Goal: Task Accomplishment & Management: Use online tool/utility

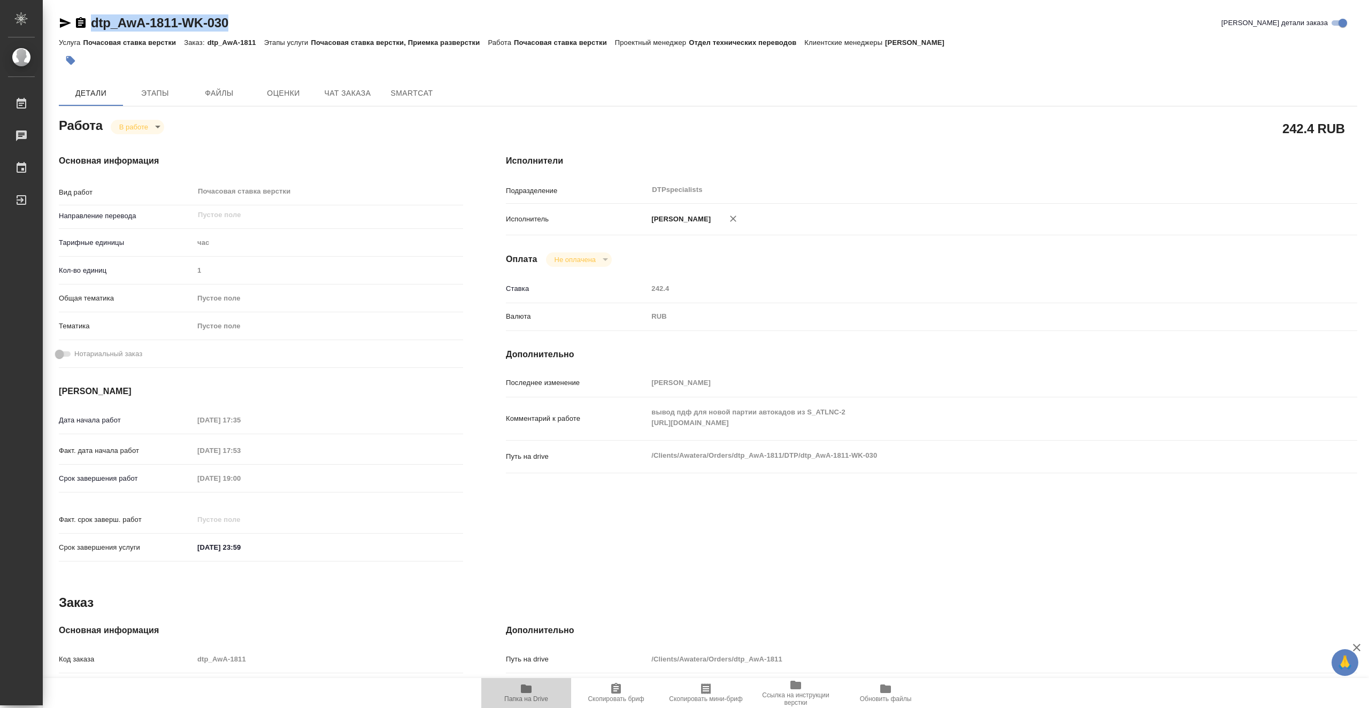
click at [544, 692] on span "Папка на Drive" at bounding box center [526, 692] width 77 height 20
click at [151, 128] on body "🙏 .cls-1 fill:#fff; AWATERA Vasiutchenko Aleksandr Работы 0 Чаты График Выйти d…" at bounding box center [684, 354] width 1369 height 708
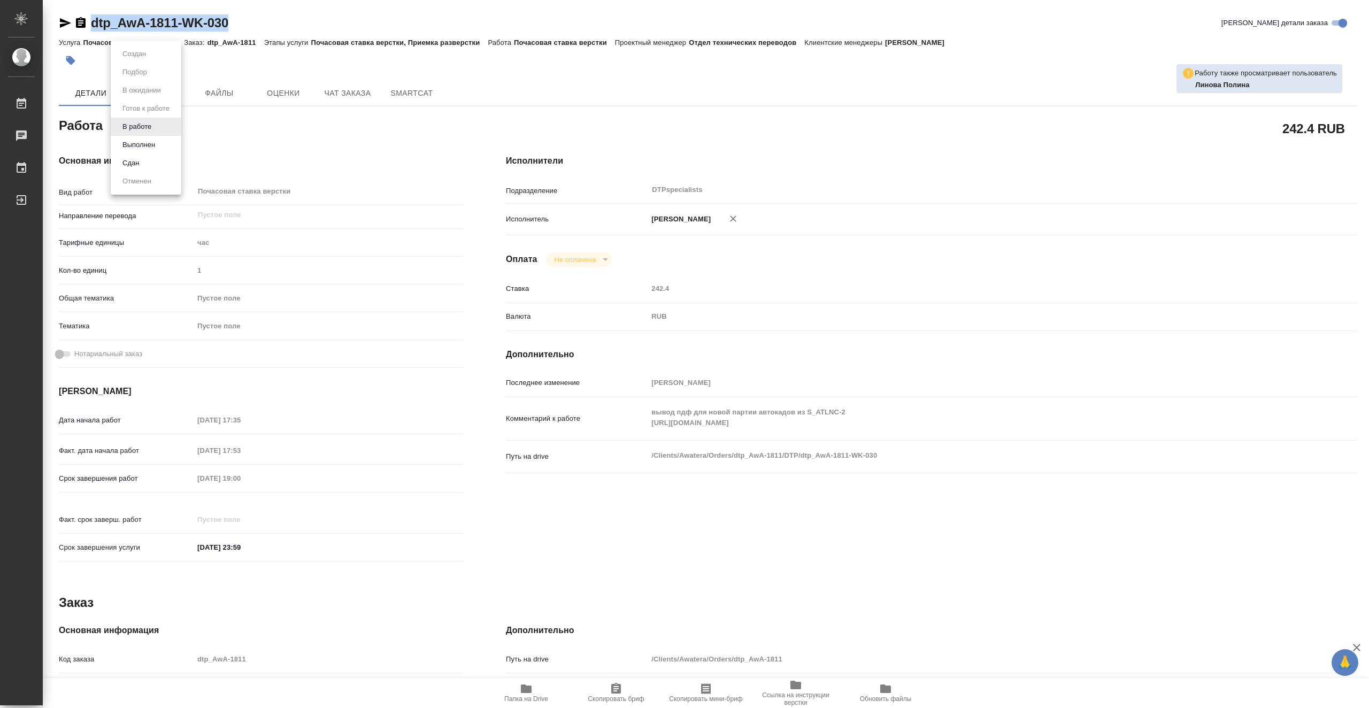
click at [161, 143] on li "Выполнен" at bounding box center [146, 145] width 71 height 18
type textarea "x"
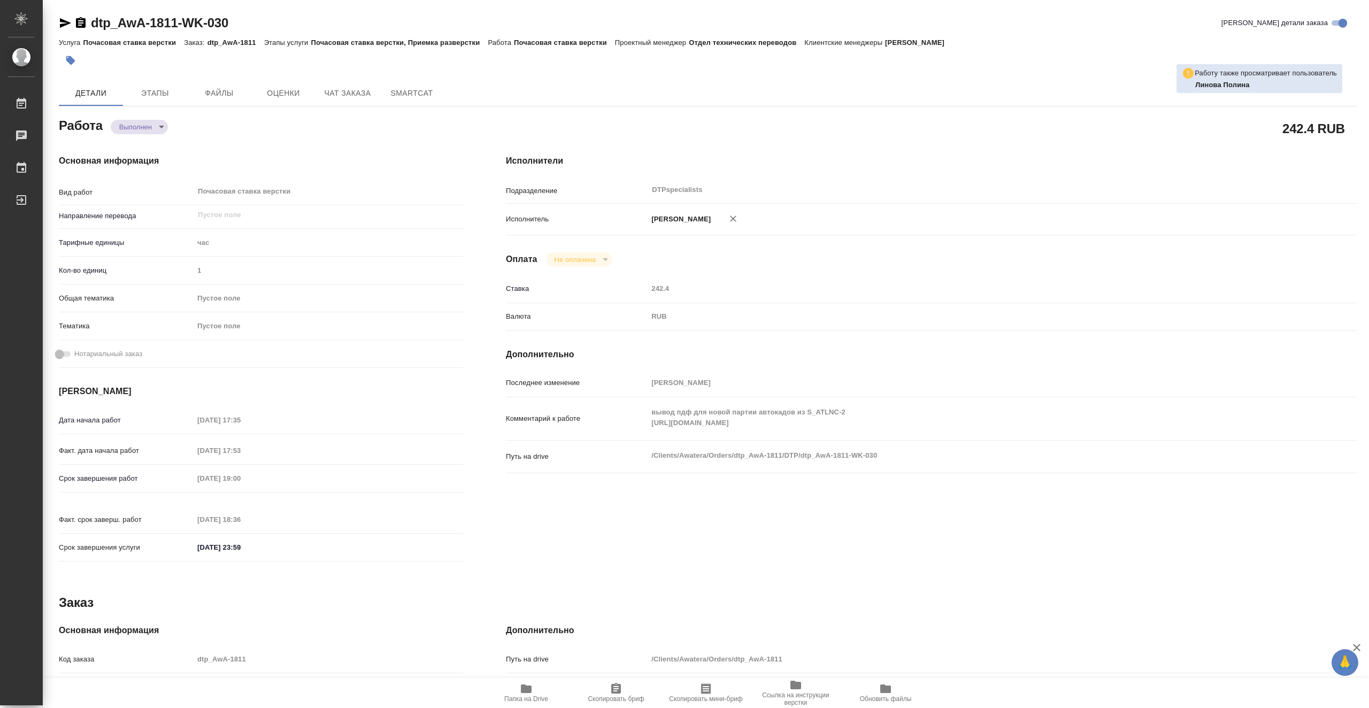
type textarea "x"
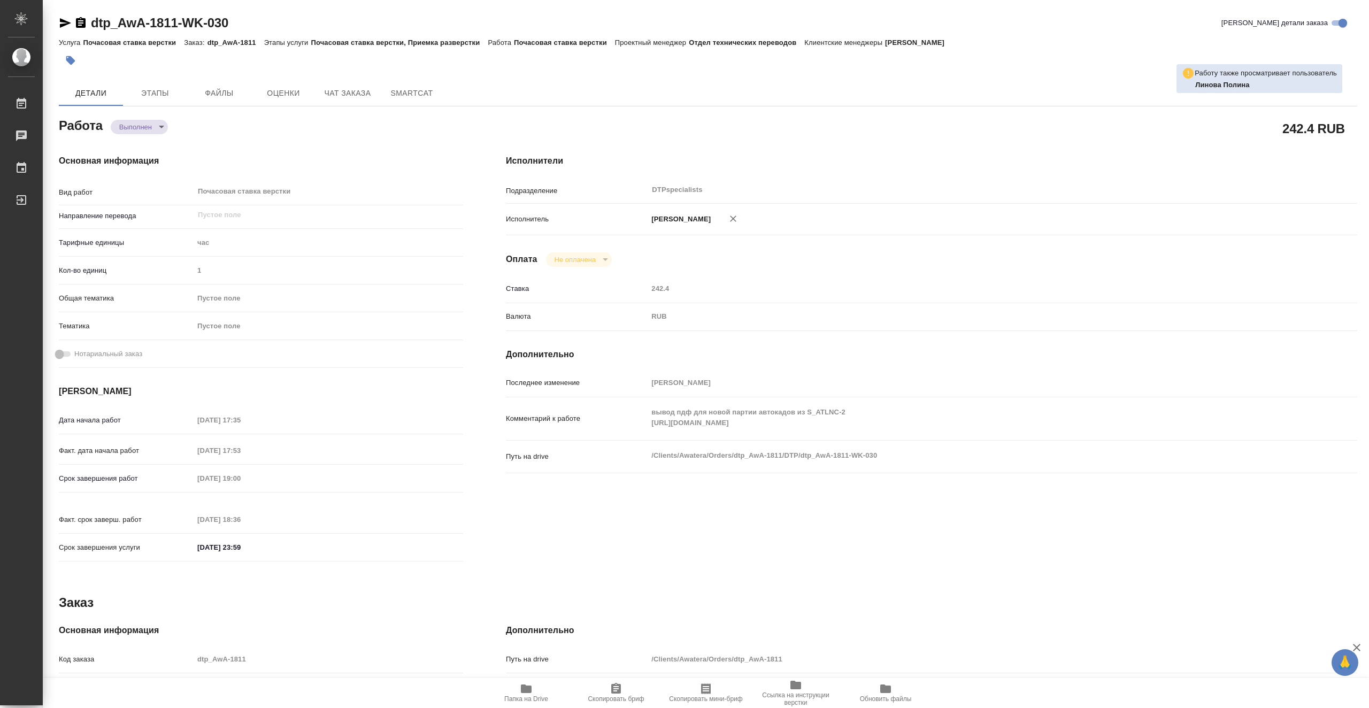
type textarea "x"
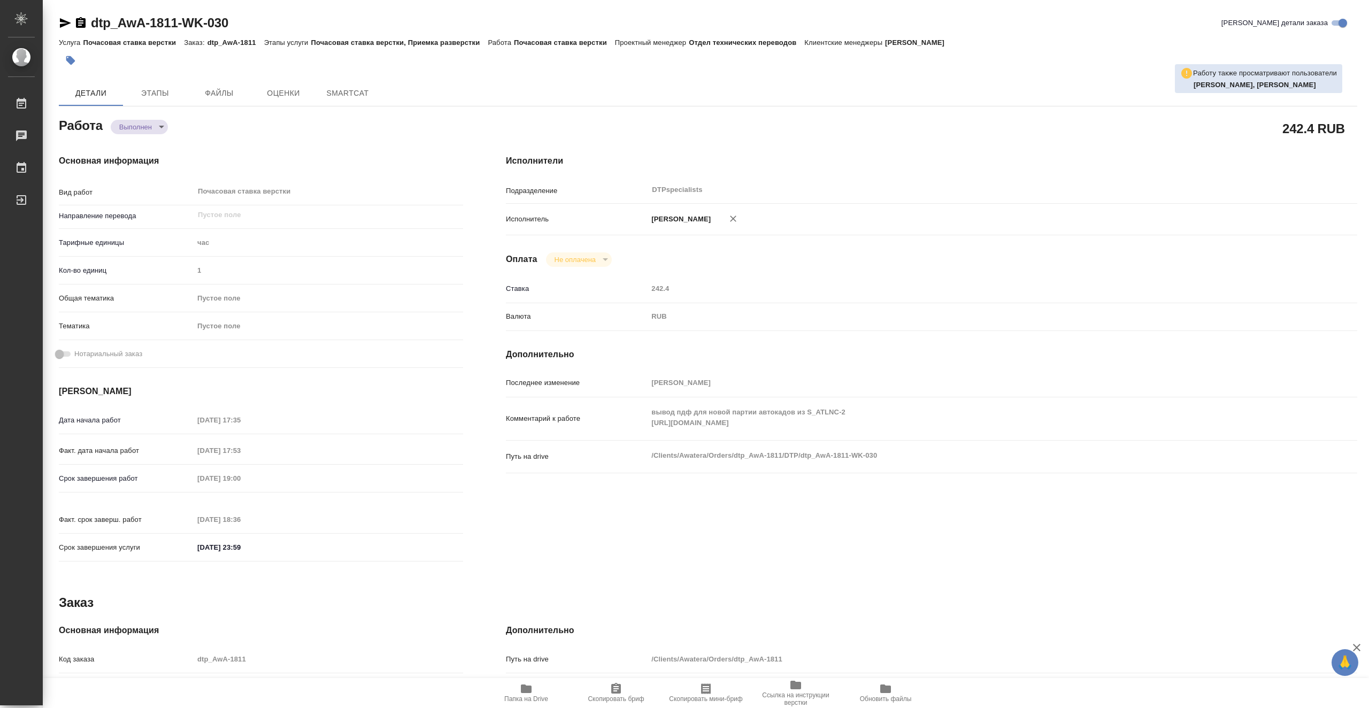
type textarea "x"
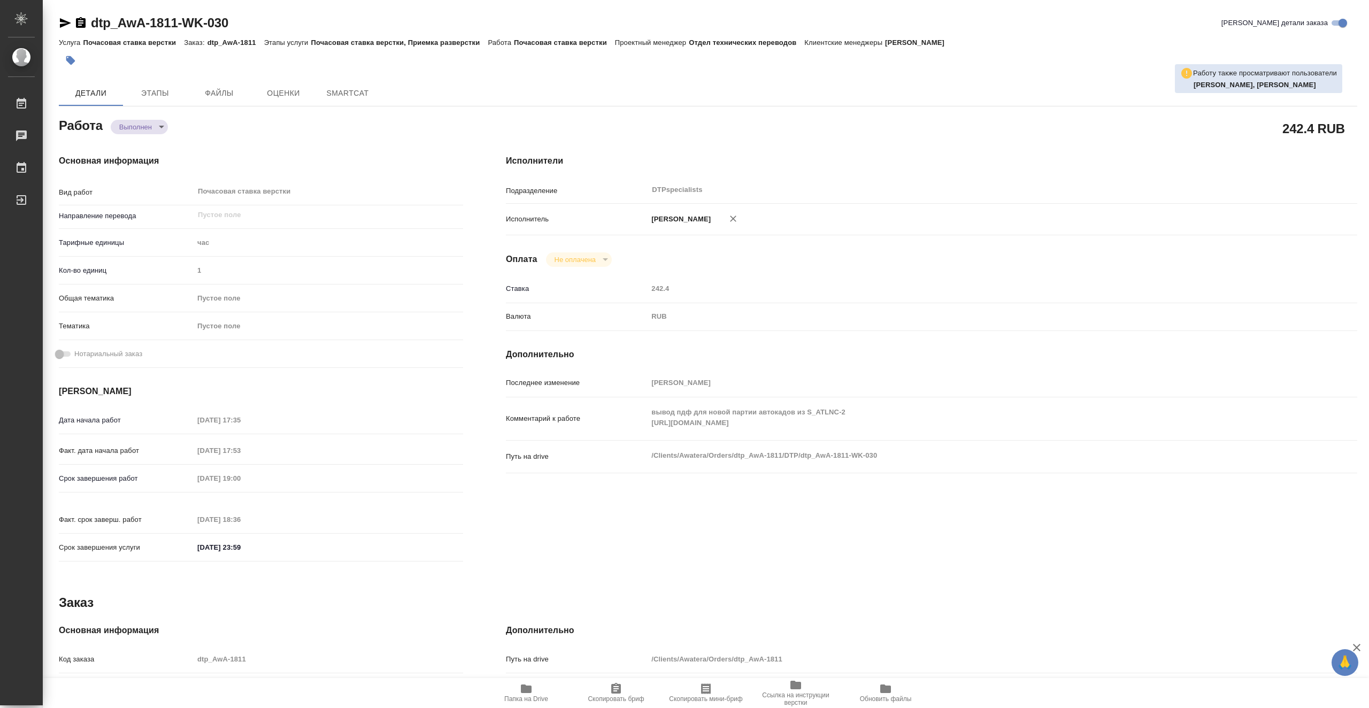
type textarea "x"
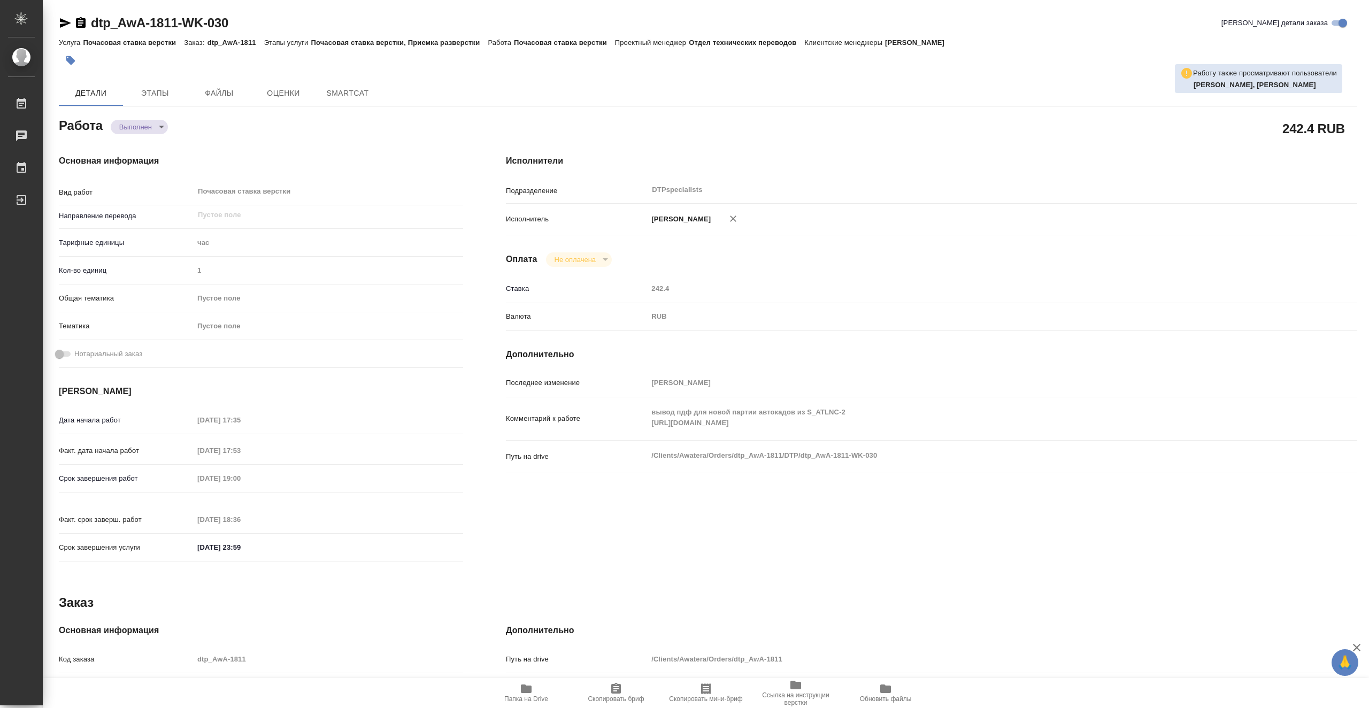
type textarea "x"
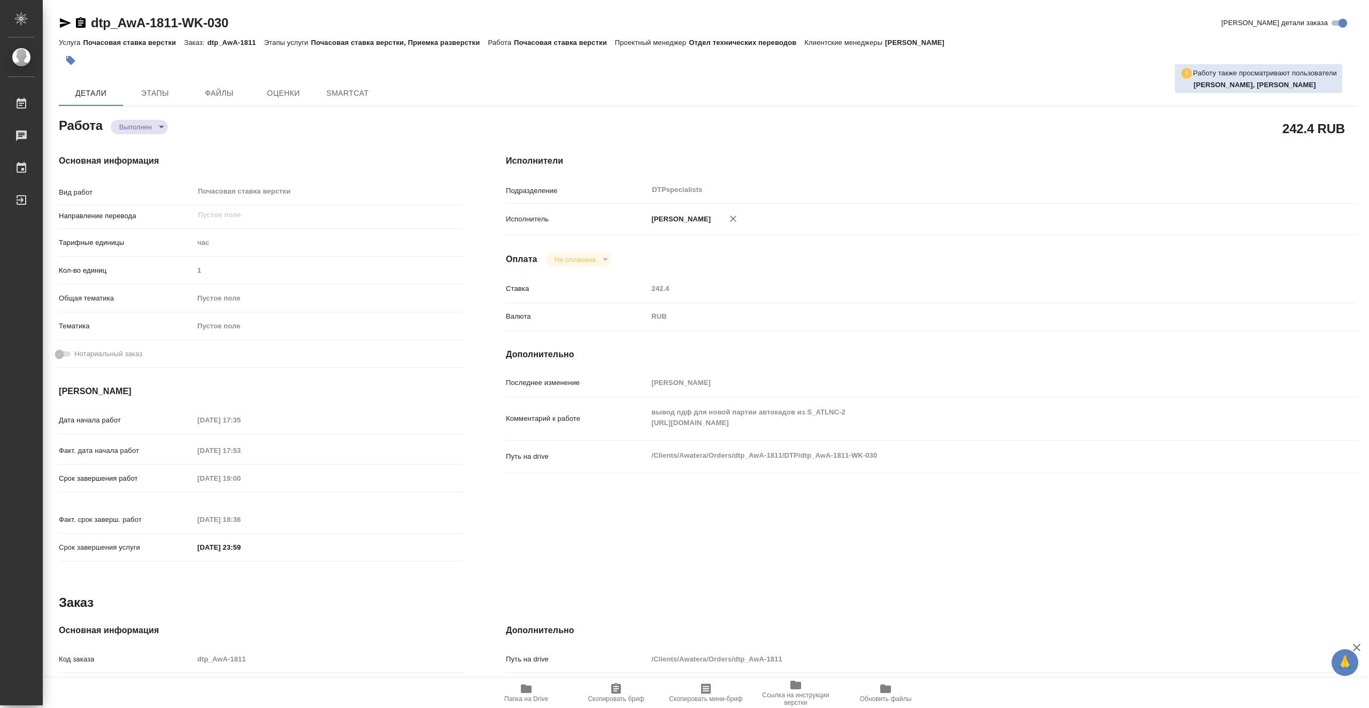
type textarea "x"
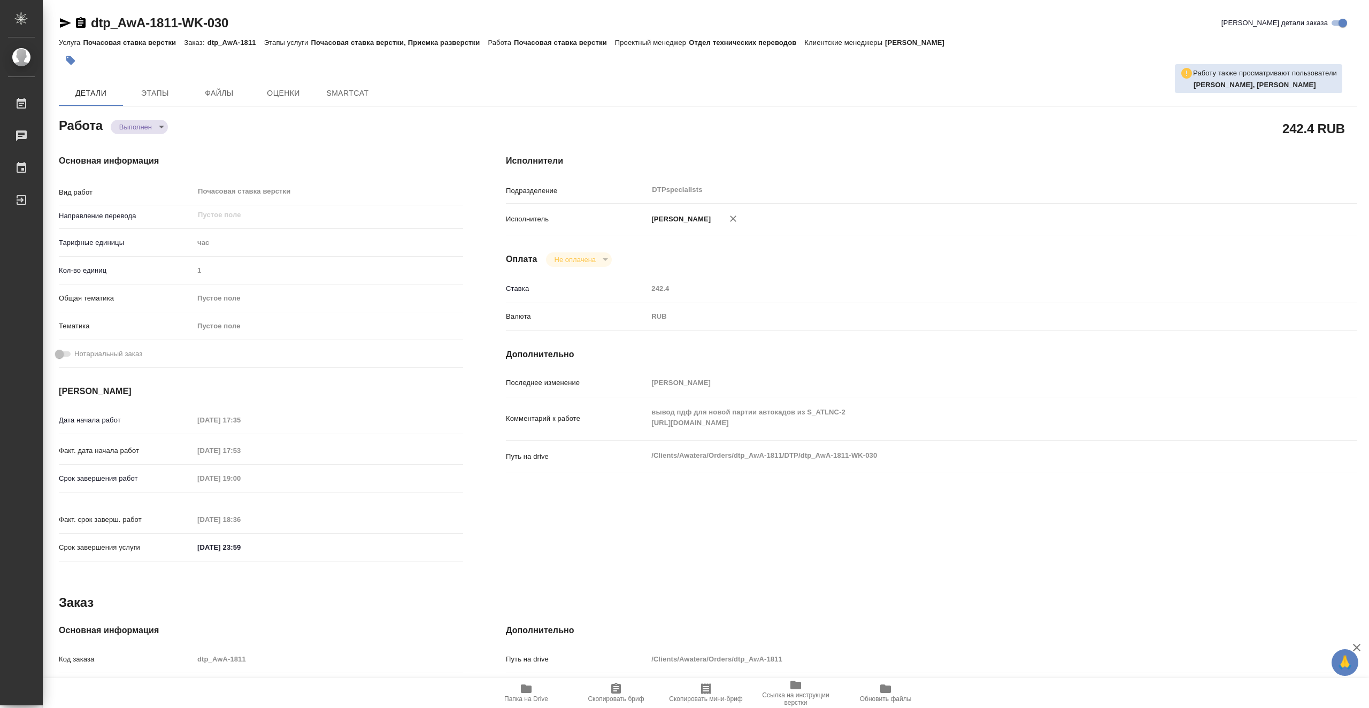
type textarea "x"
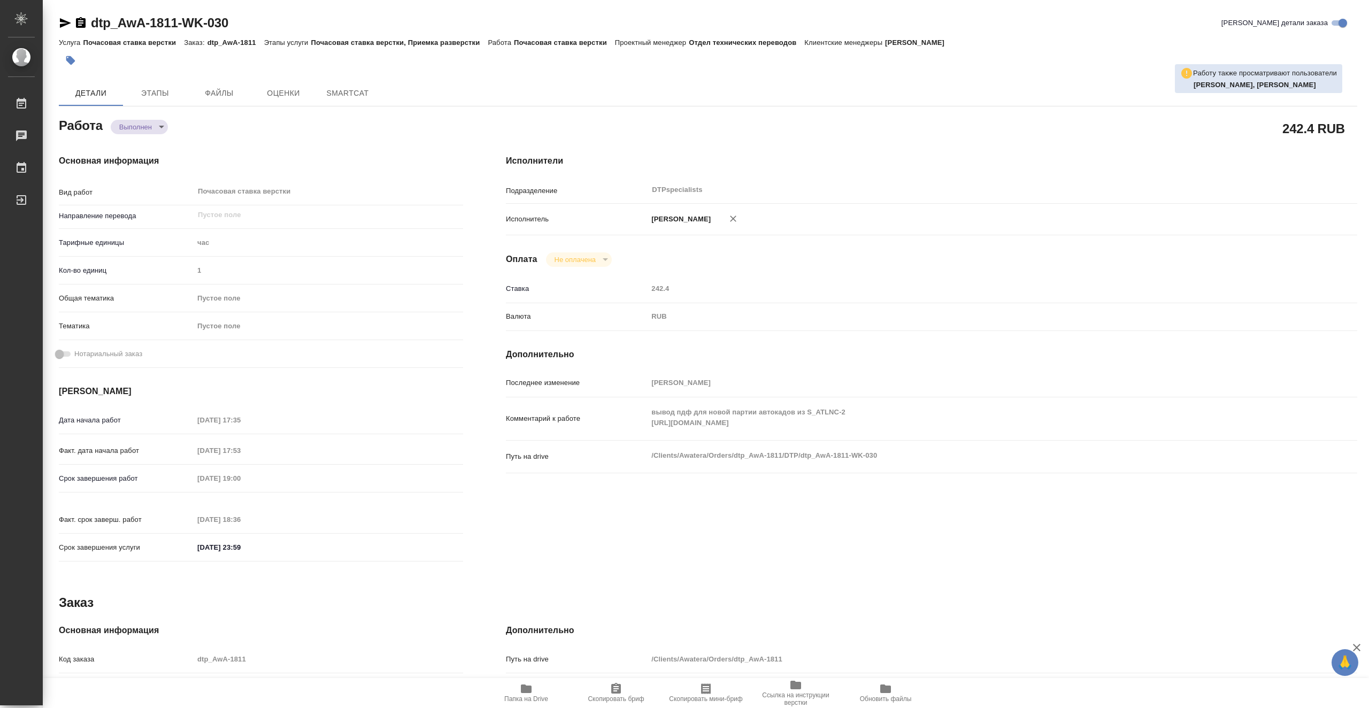
type textarea "x"
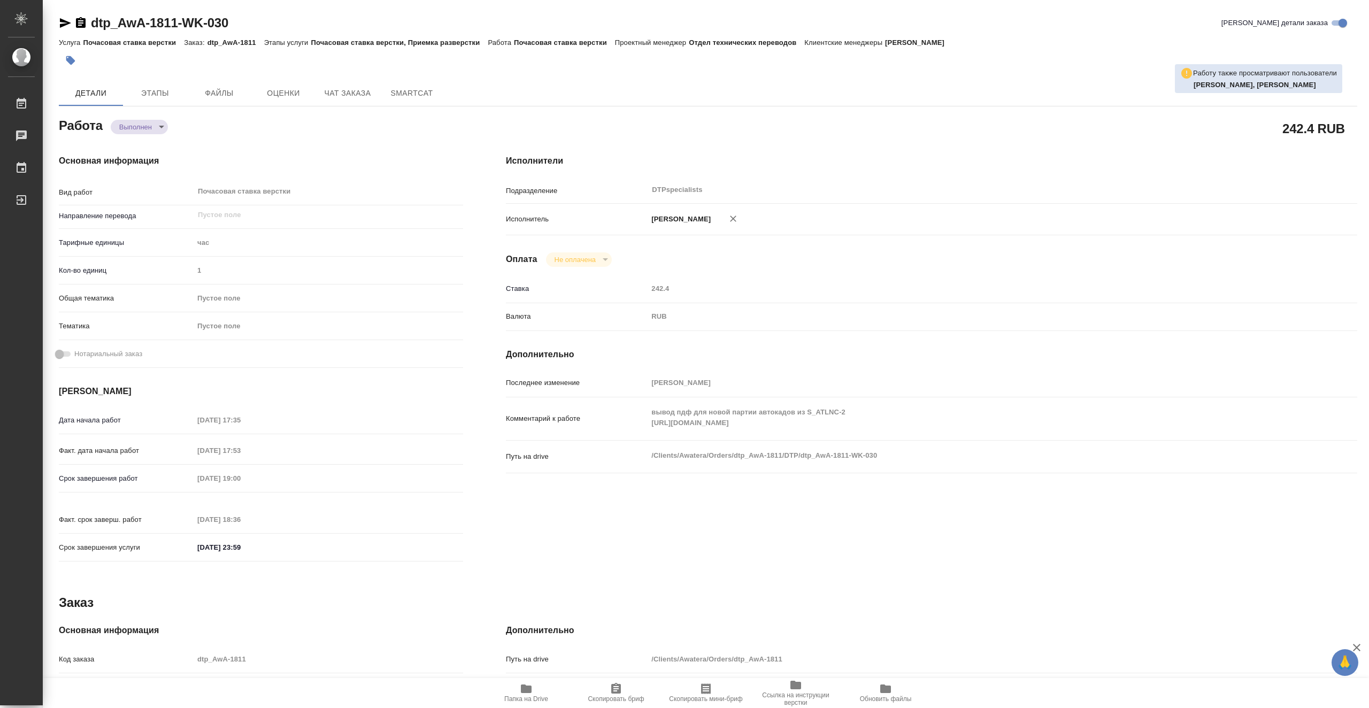
type textarea "x"
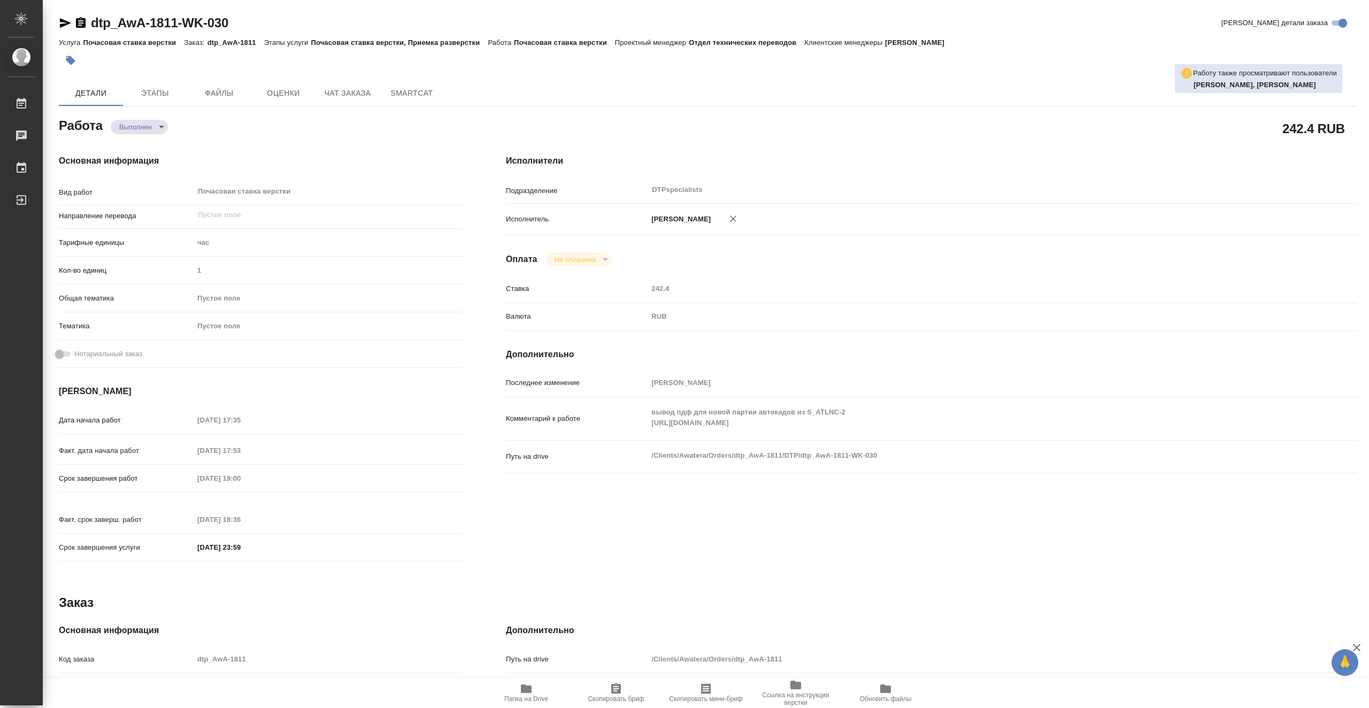
type textarea "x"
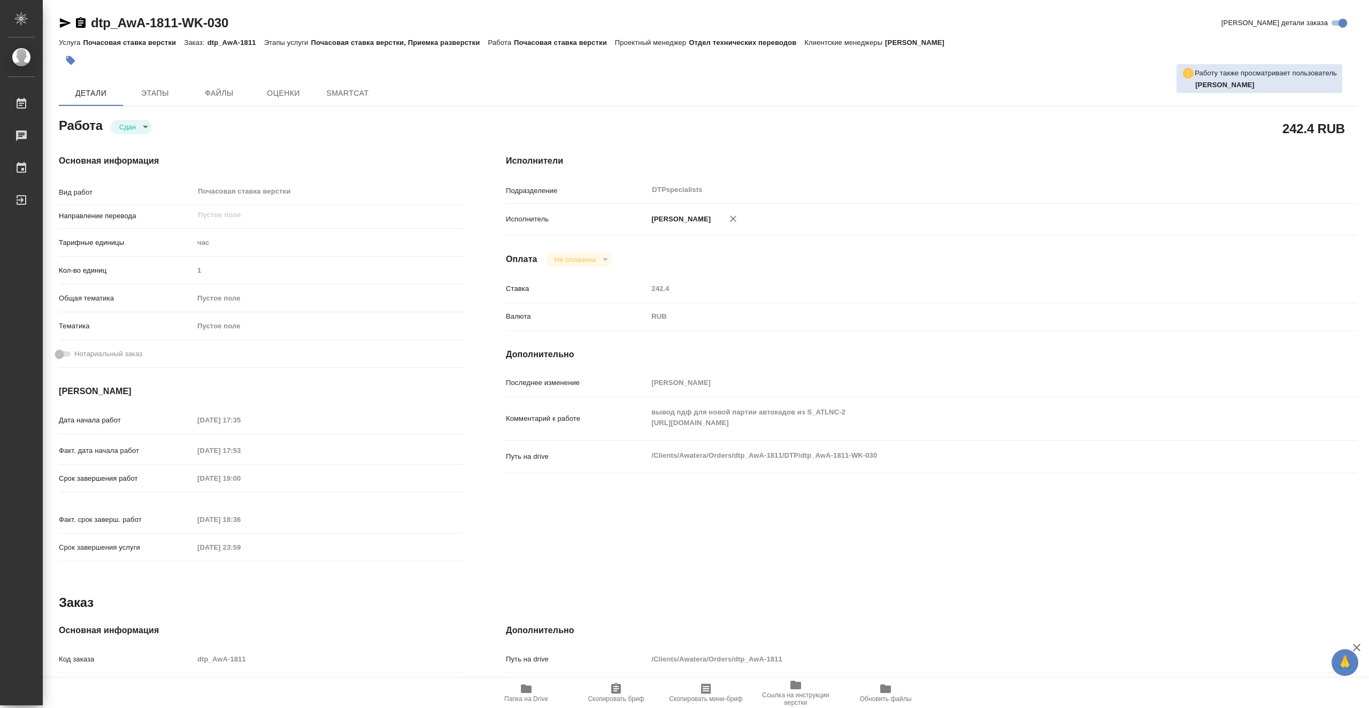
type textarea "x"
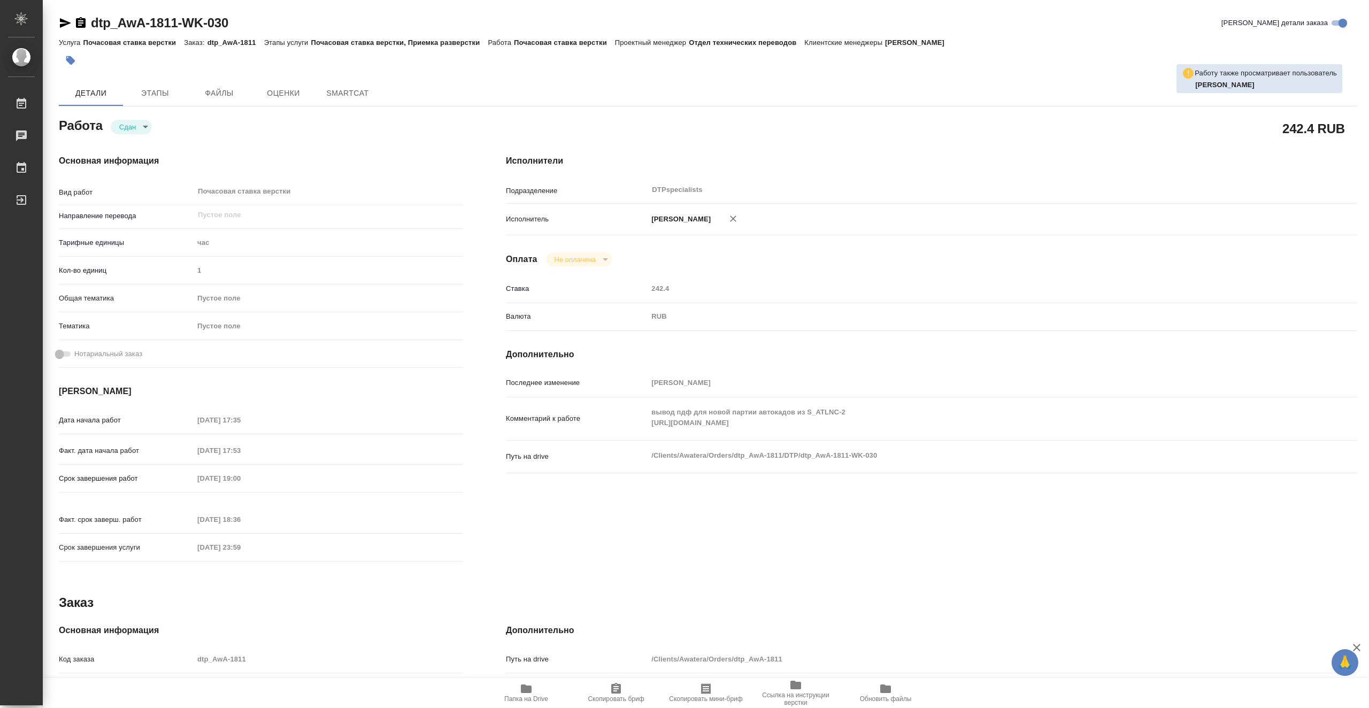
type textarea "x"
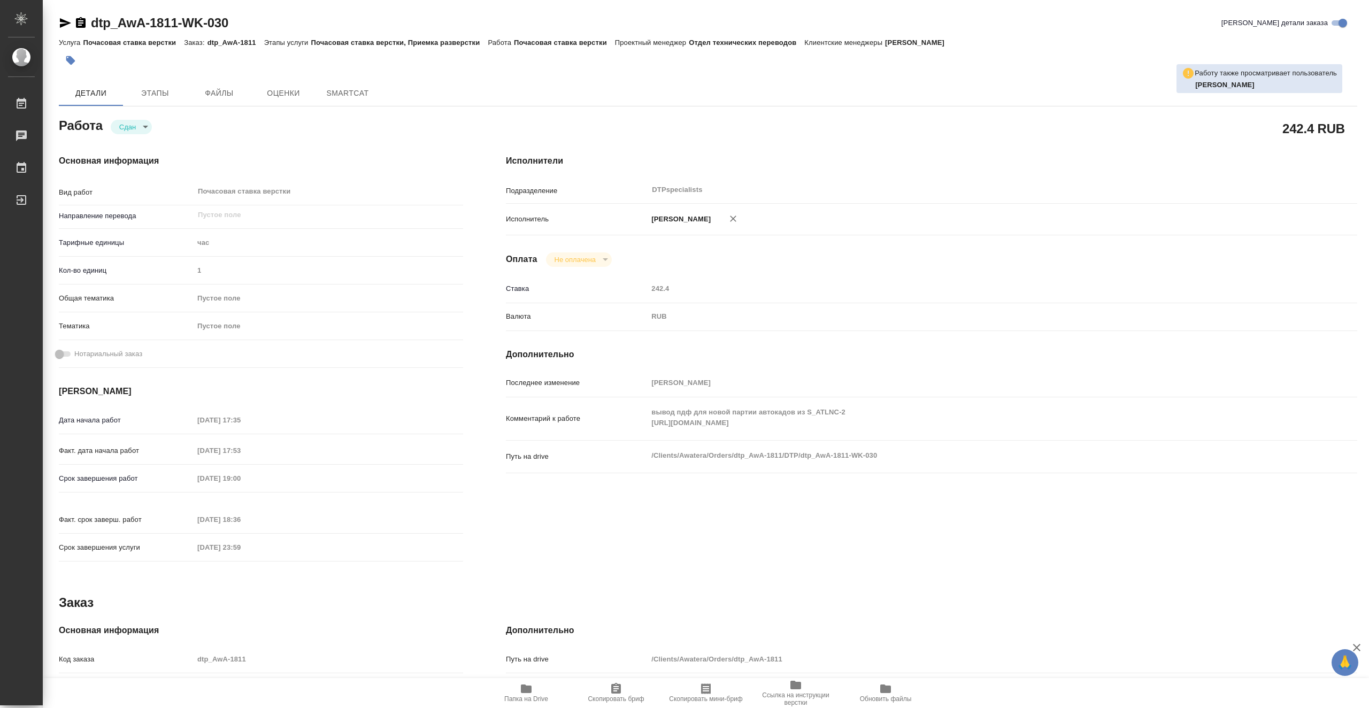
type textarea "x"
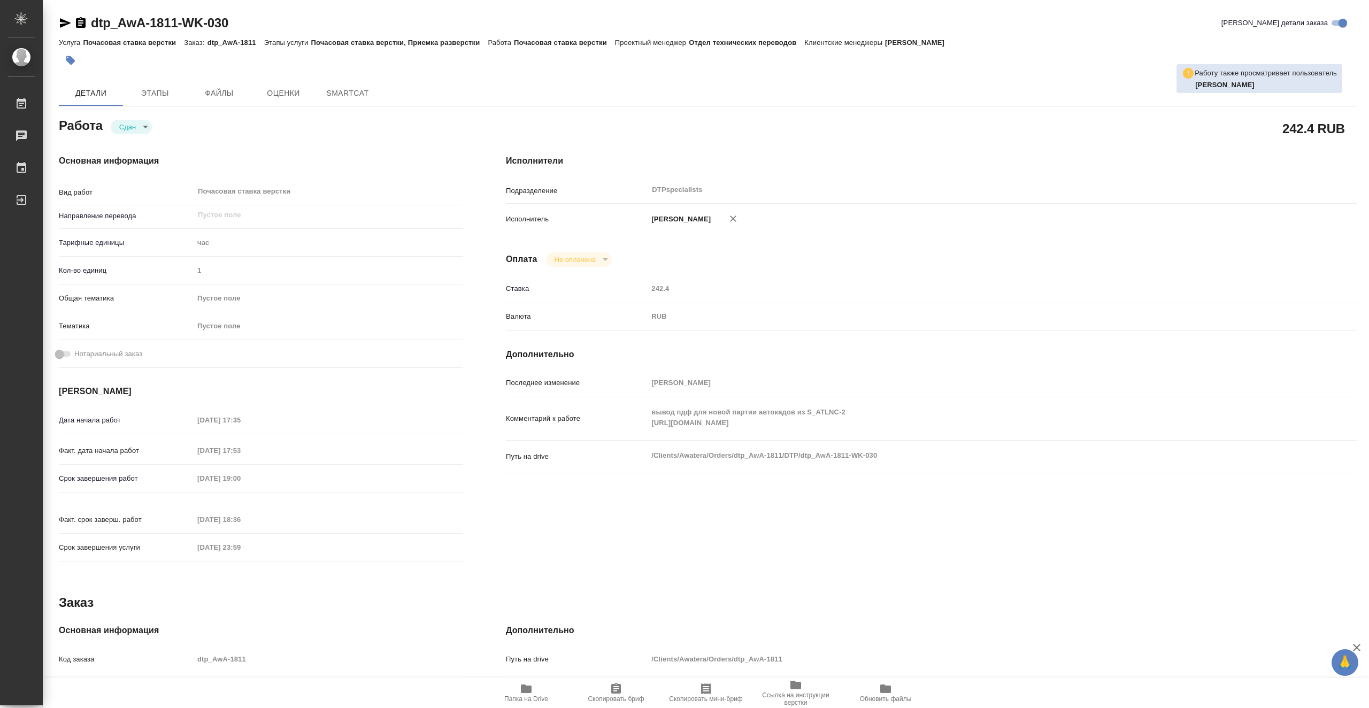
type textarea "x"
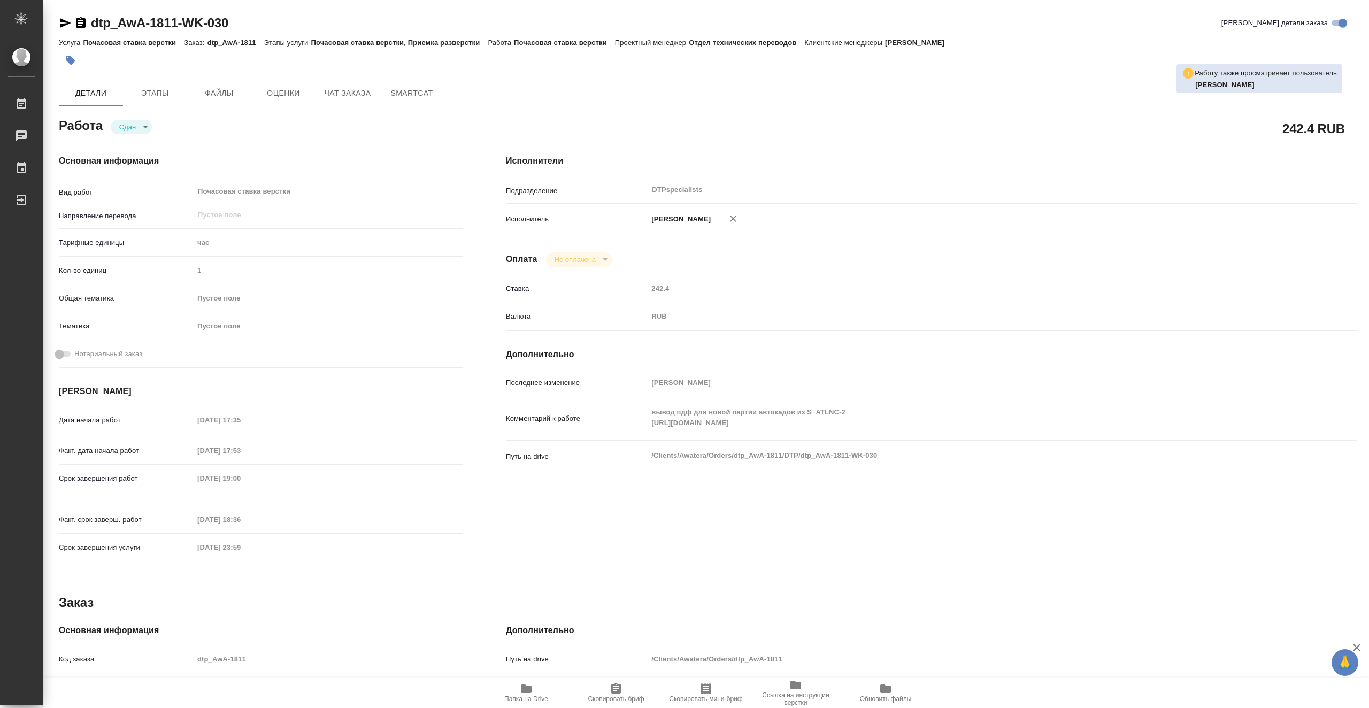
type textarea "x"
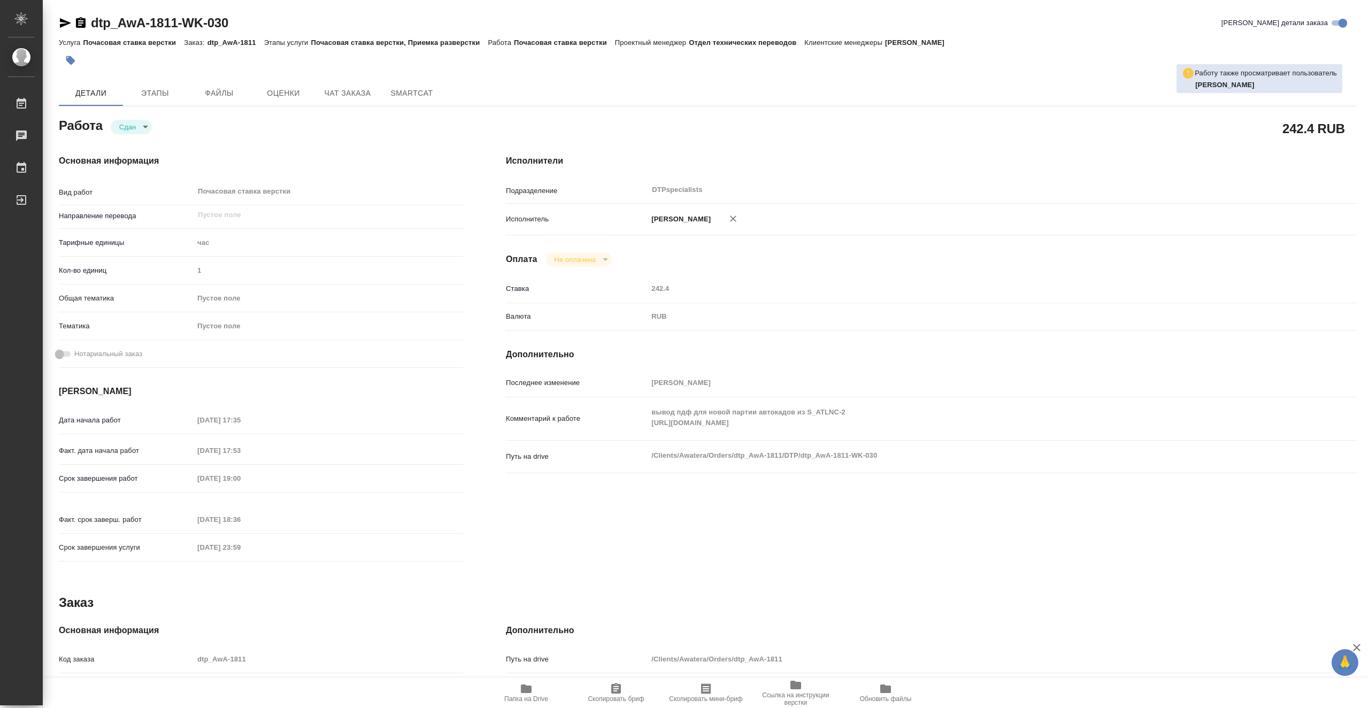
type textarea "x"
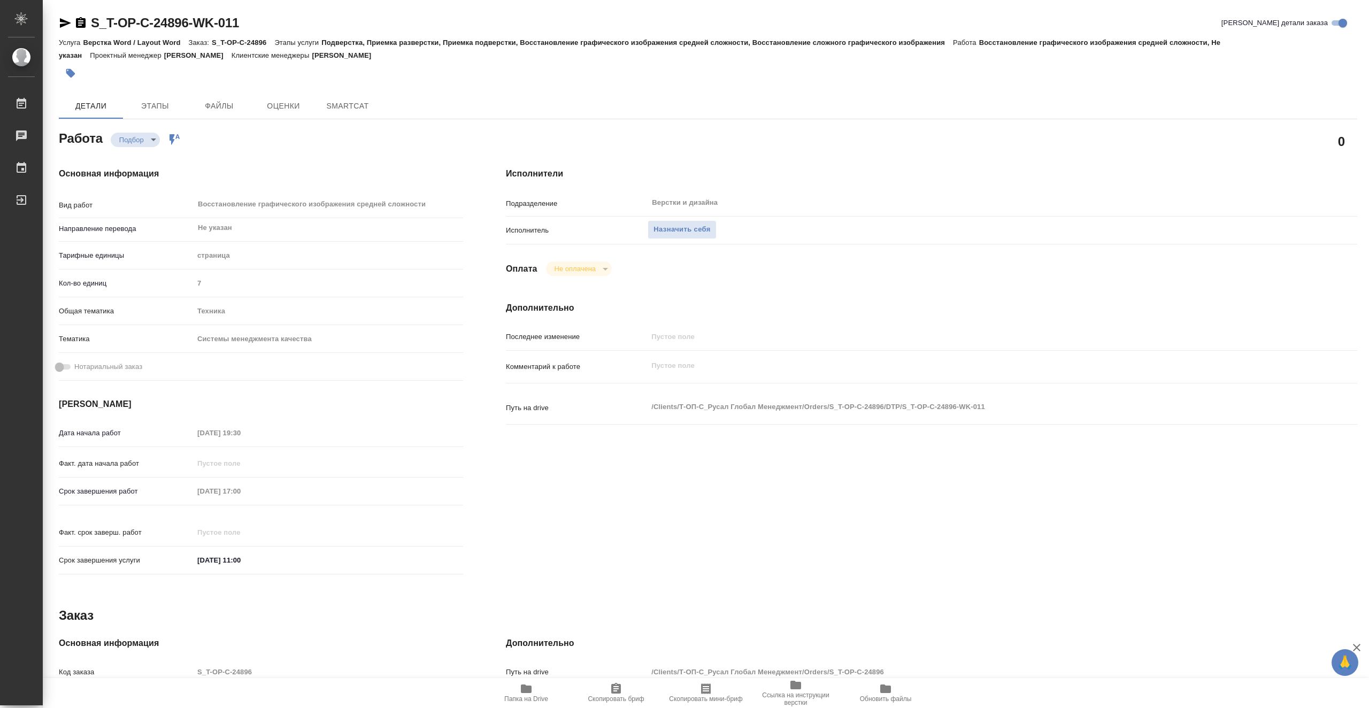
type textarea "x"
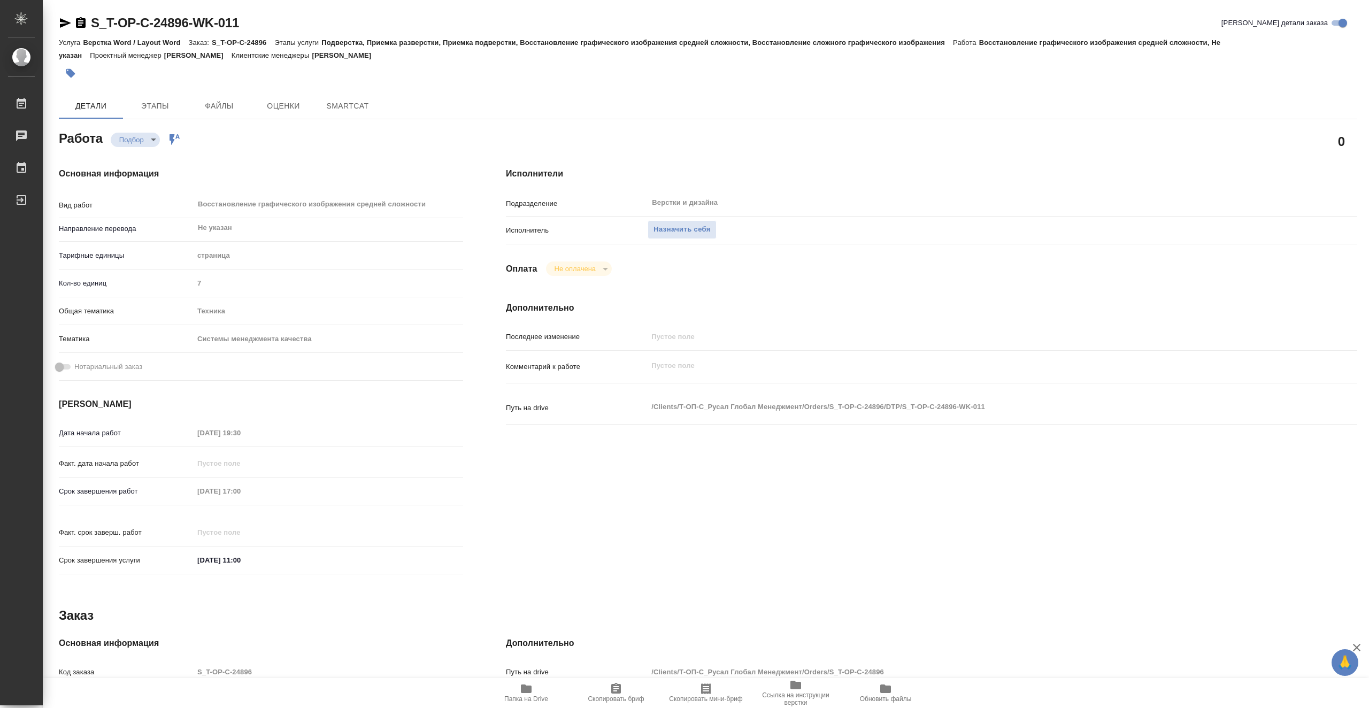
type textarea "x"
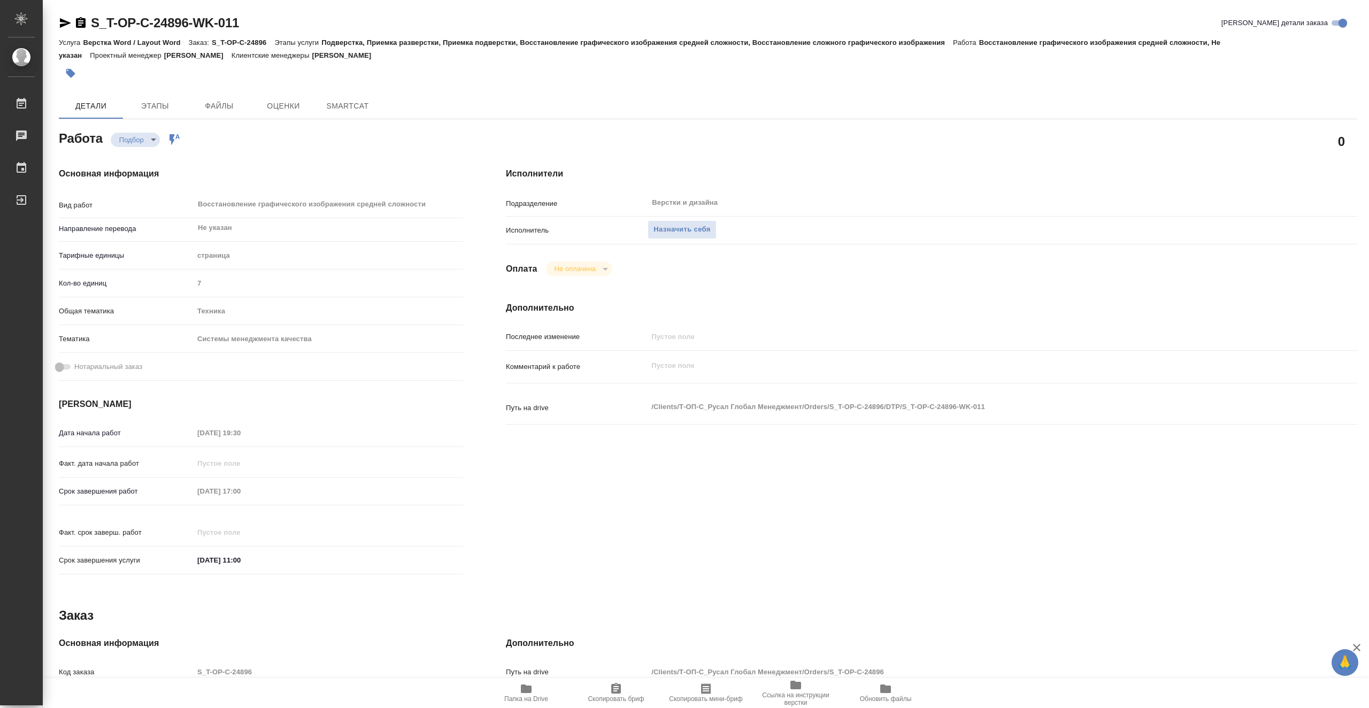
type textarea "x"
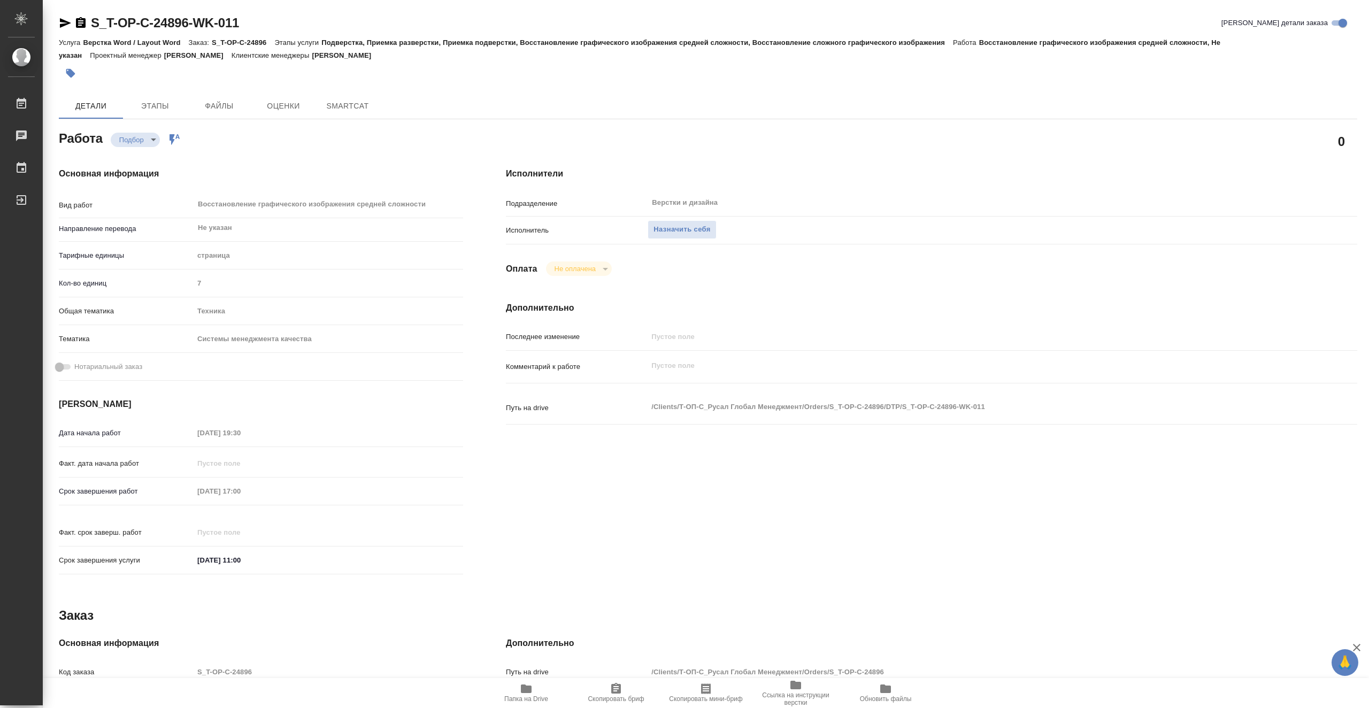
type textarea "x"
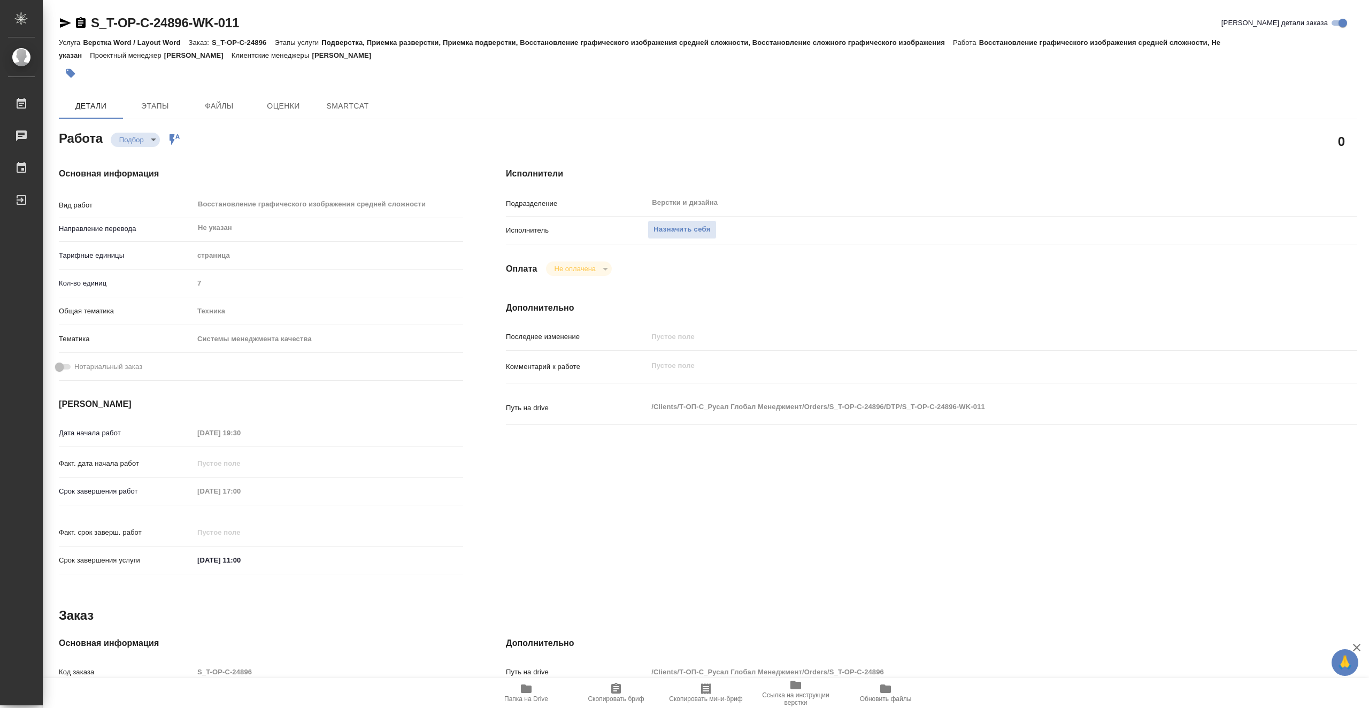
type textarea "x"
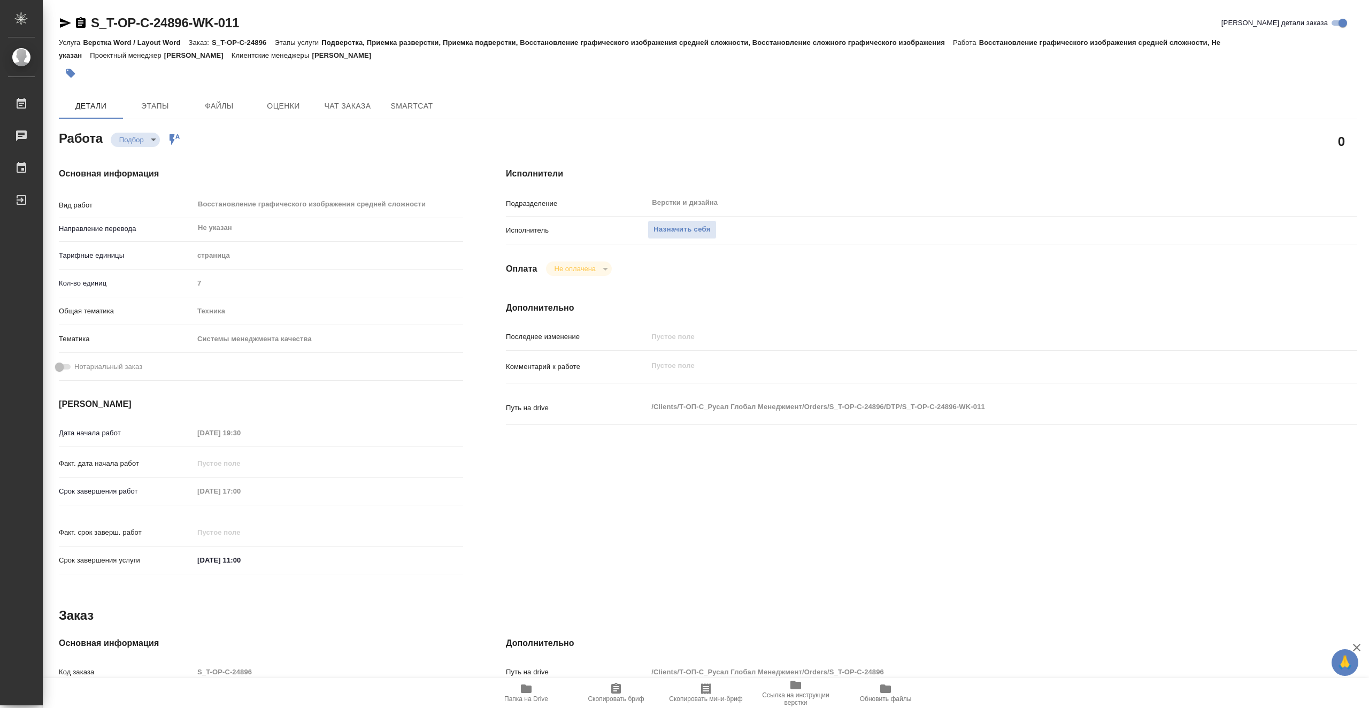
click at [519, 691] on span "Папка на Drive" at bounding box center [526, 692] width 77 height 20
type textarea "x"
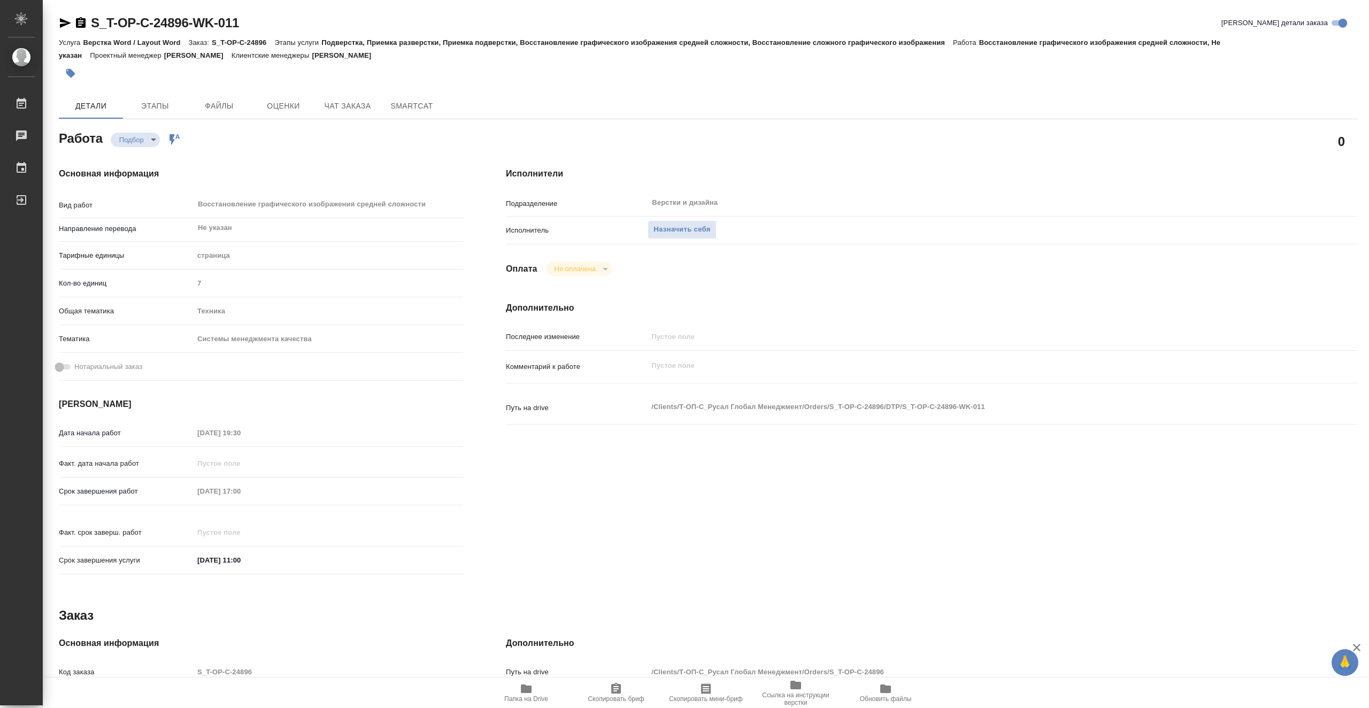
type textarea "x"
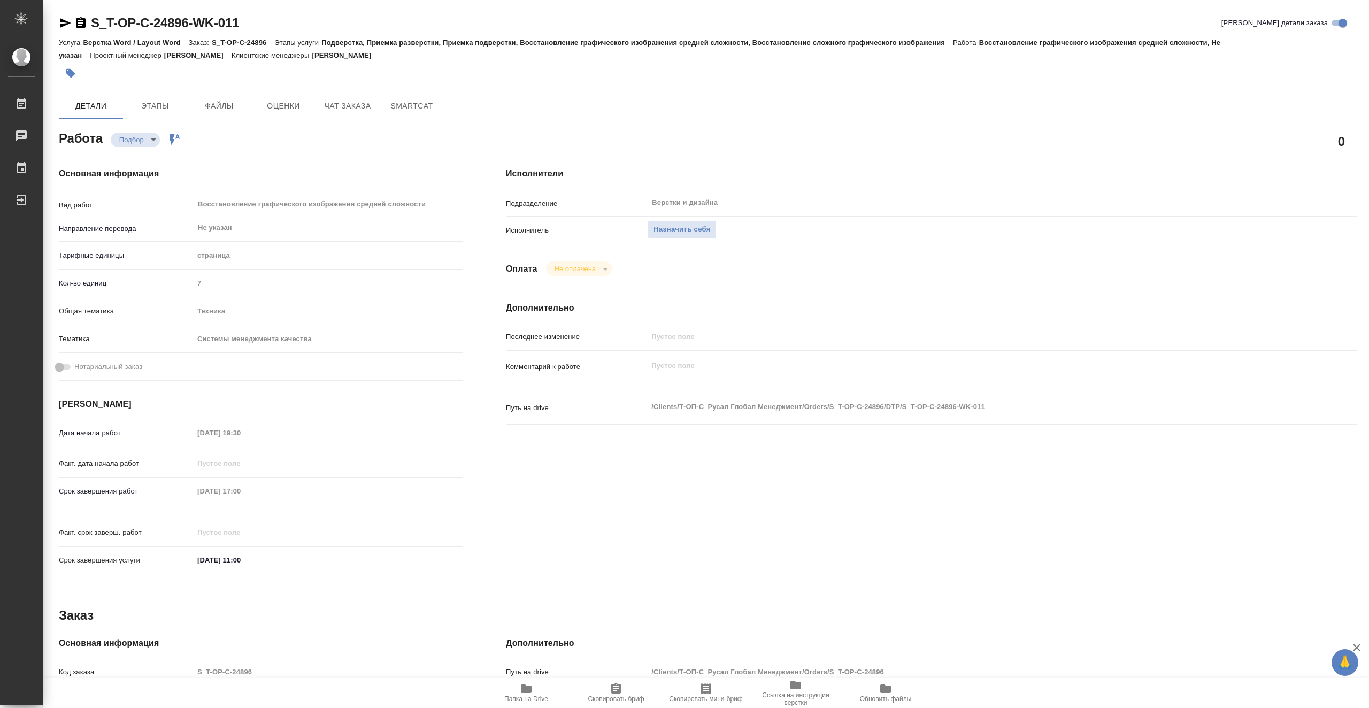
type textarea "x"
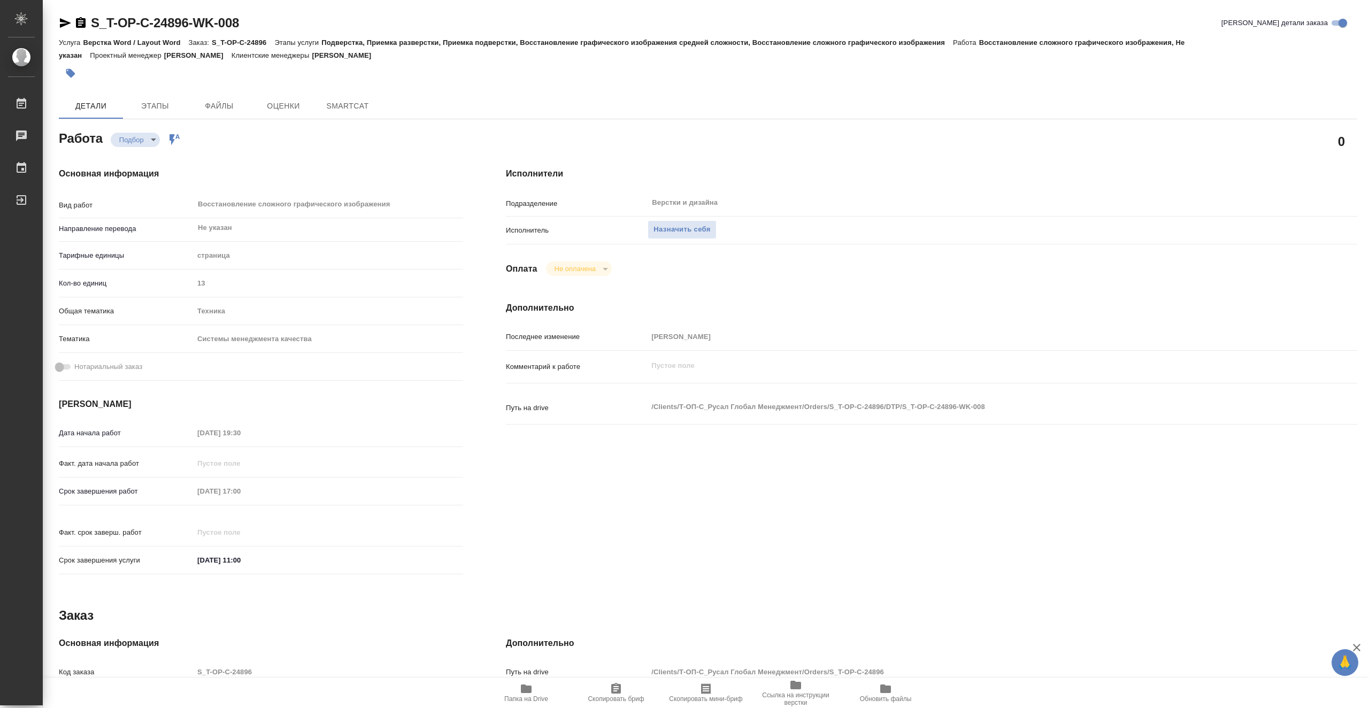
type textarea "x"
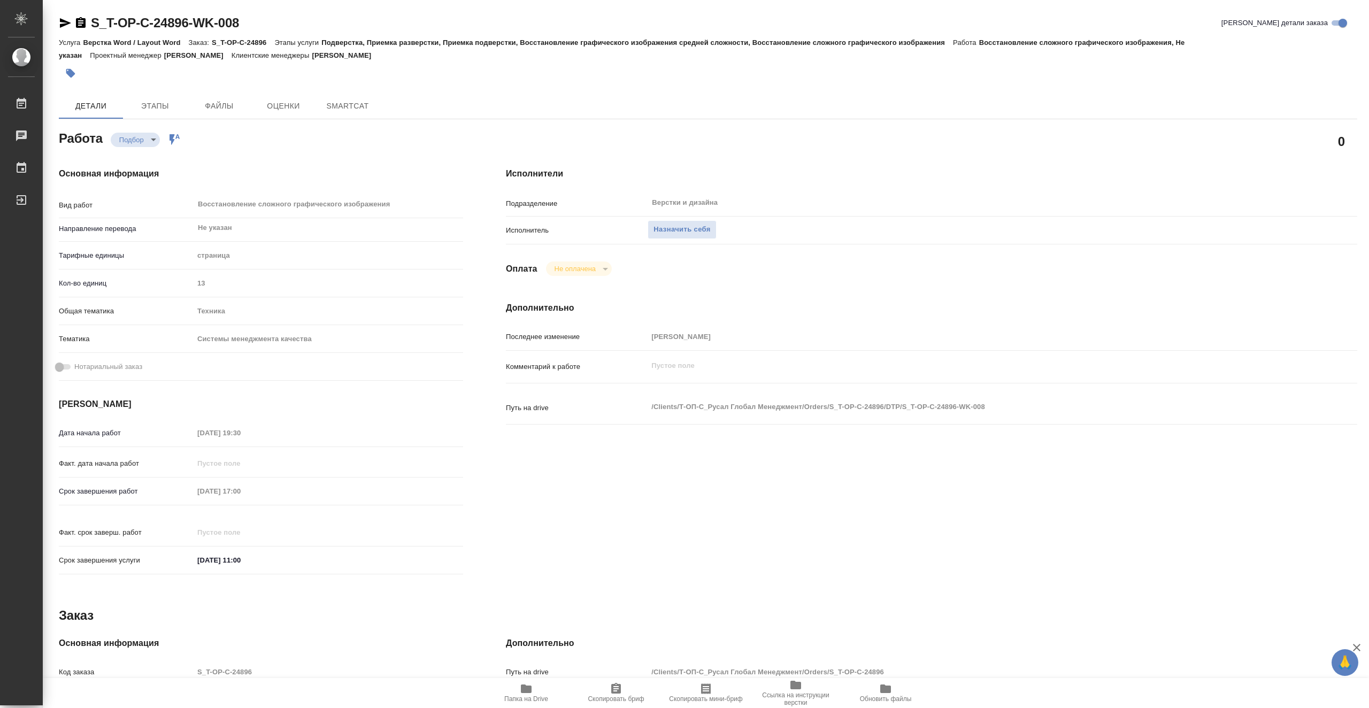
type textarea "x"
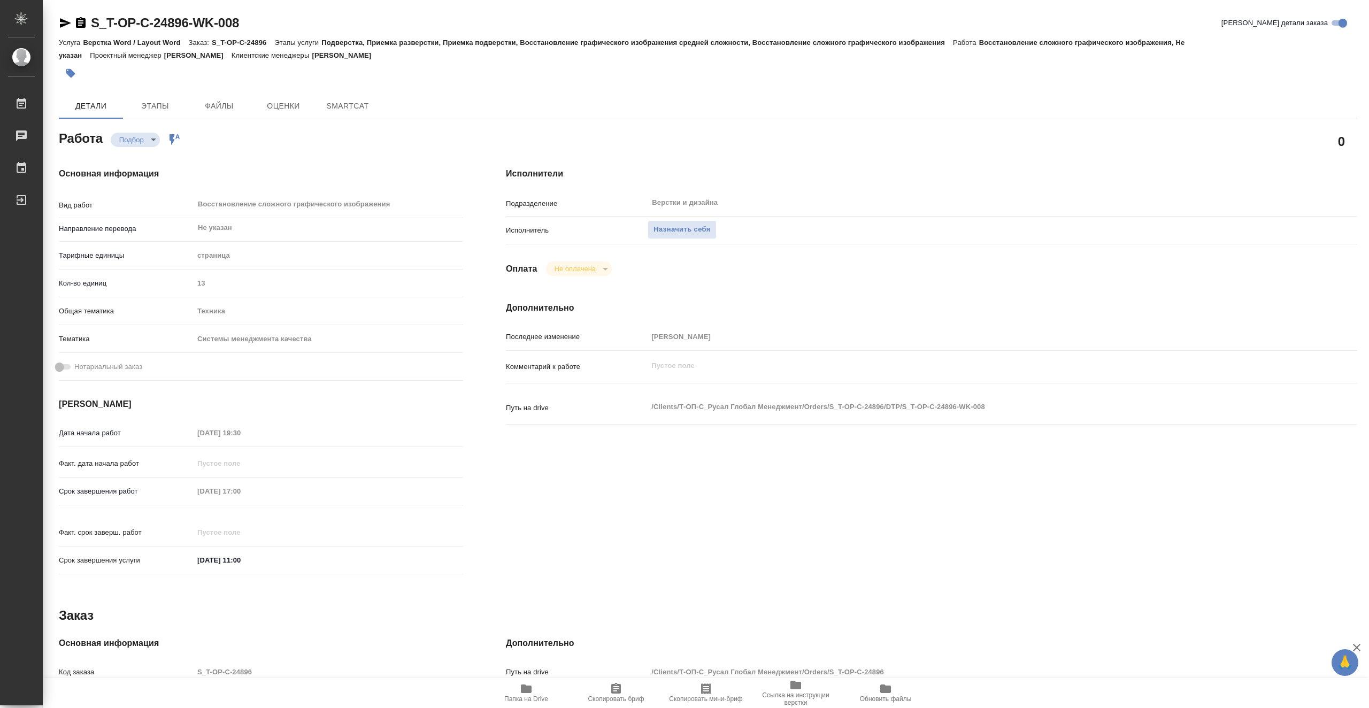
type textarea "x"
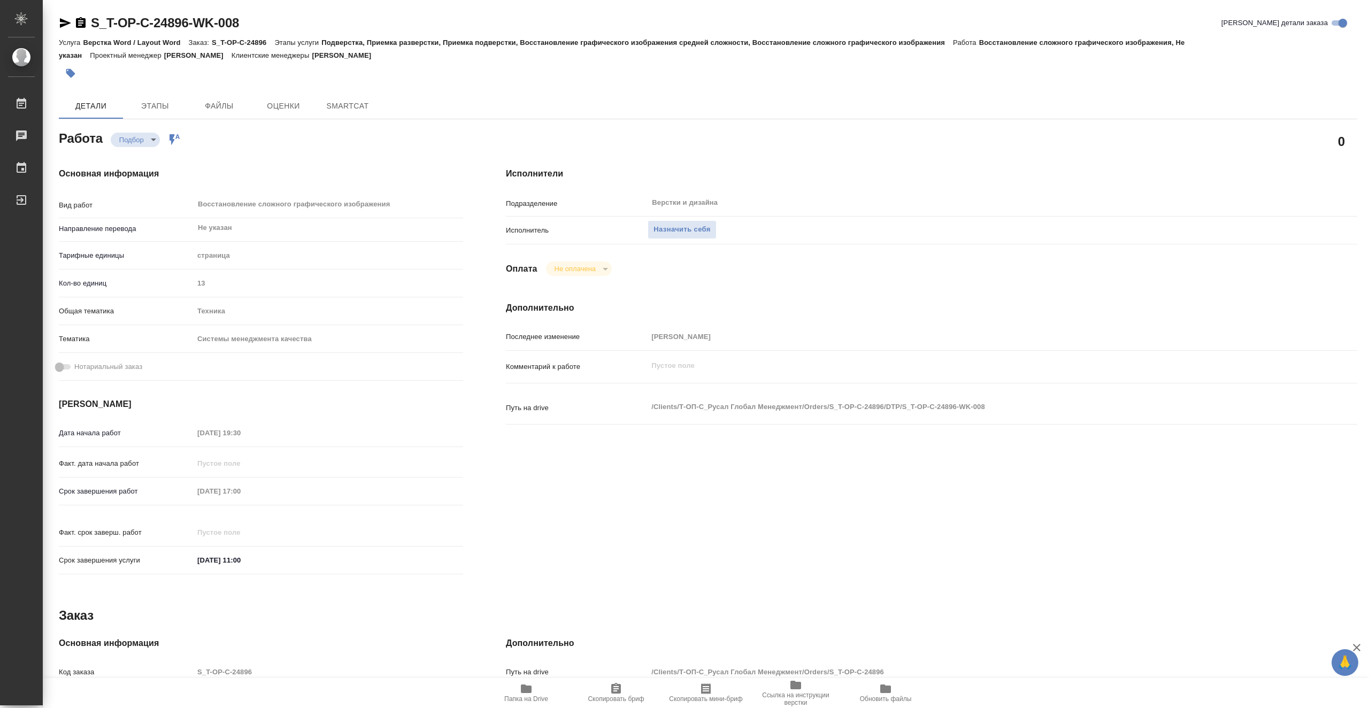
type textarea "x"
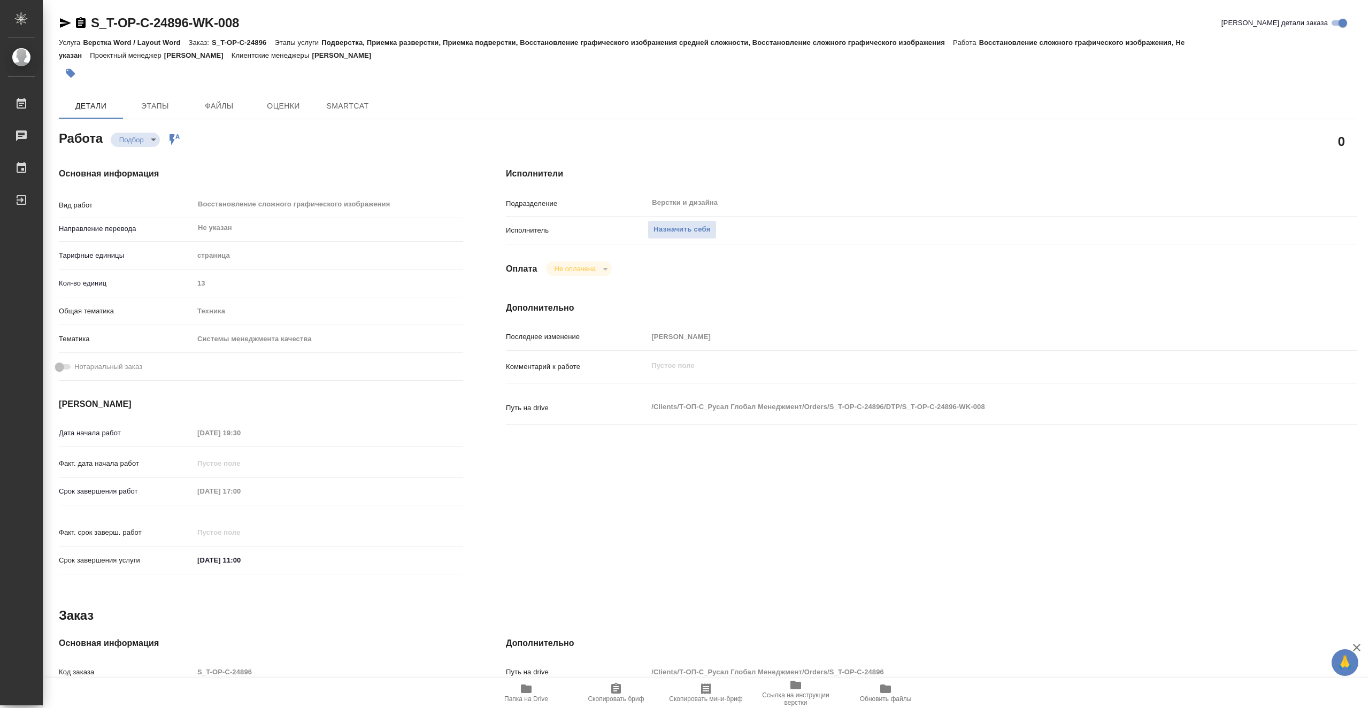
type textarea "x"
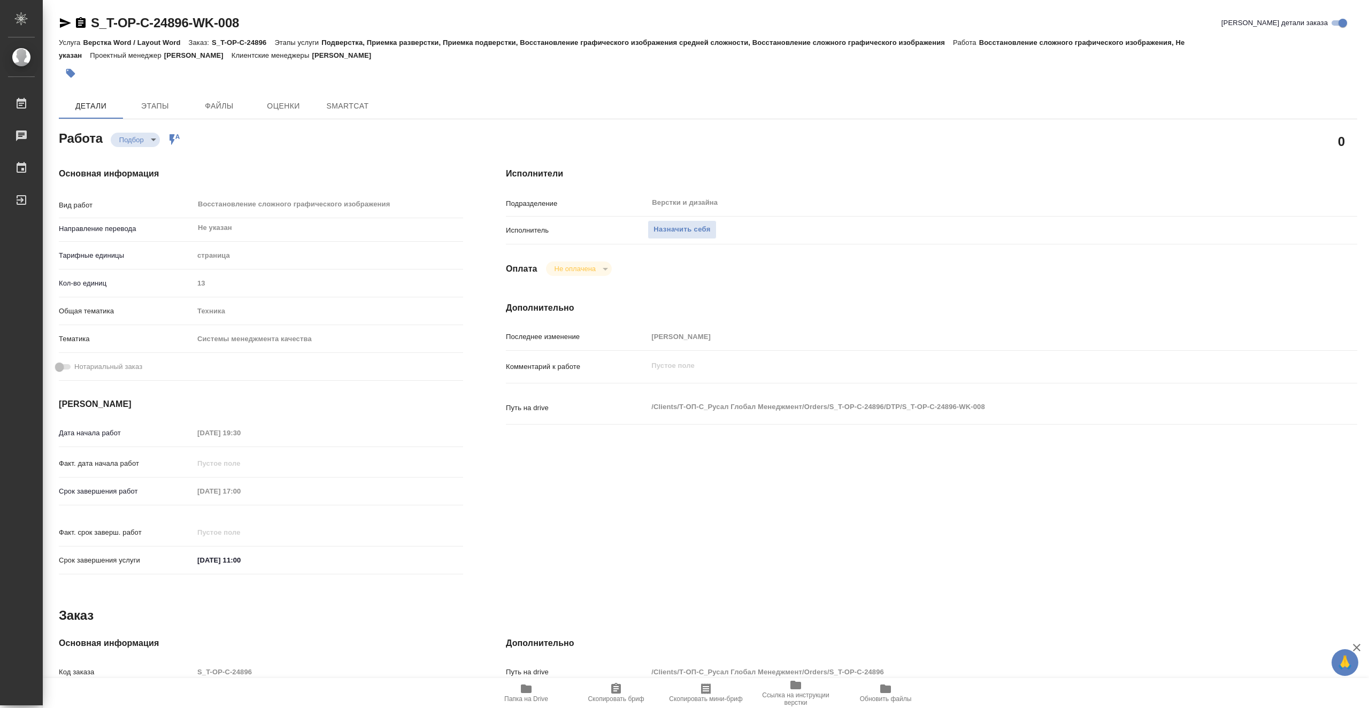
type textarea "x"
click at [537, 692] on span "Папка на Drive" at bounding box center [526, 692] width 77 height 20
type textarea "x"
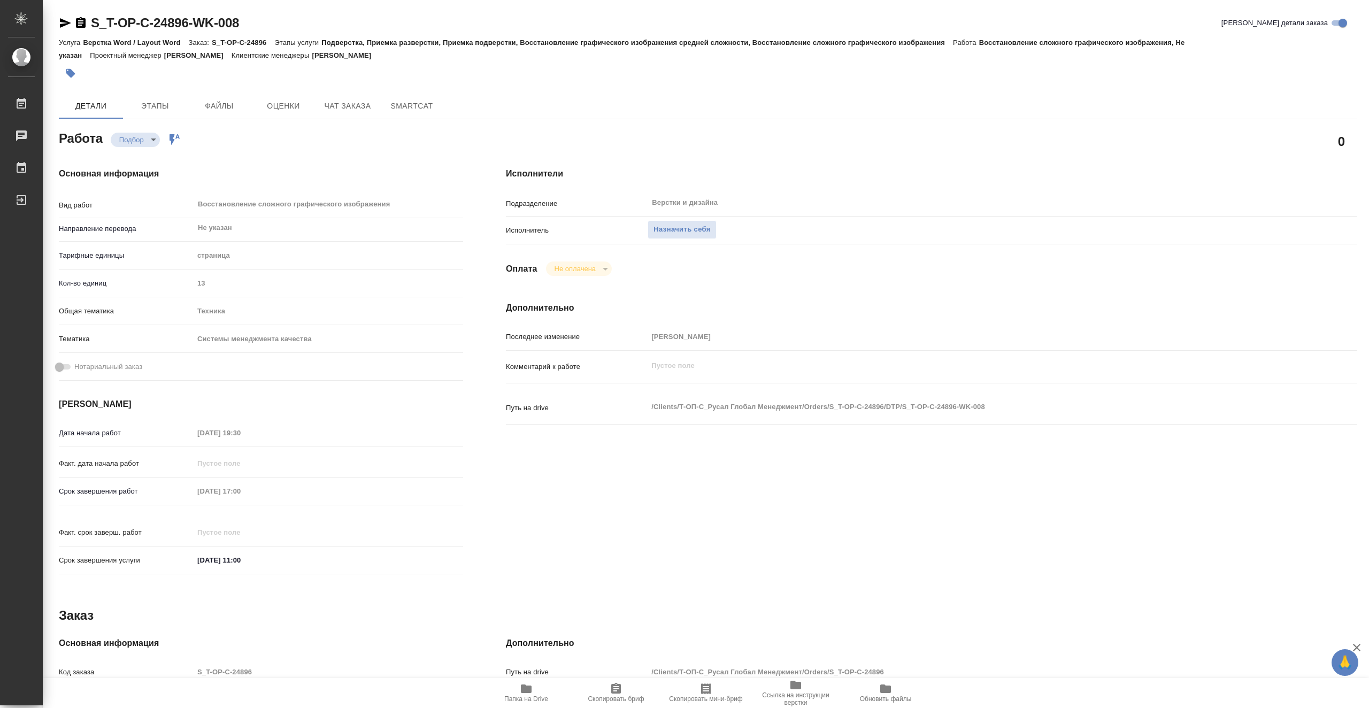
type textarea "x"
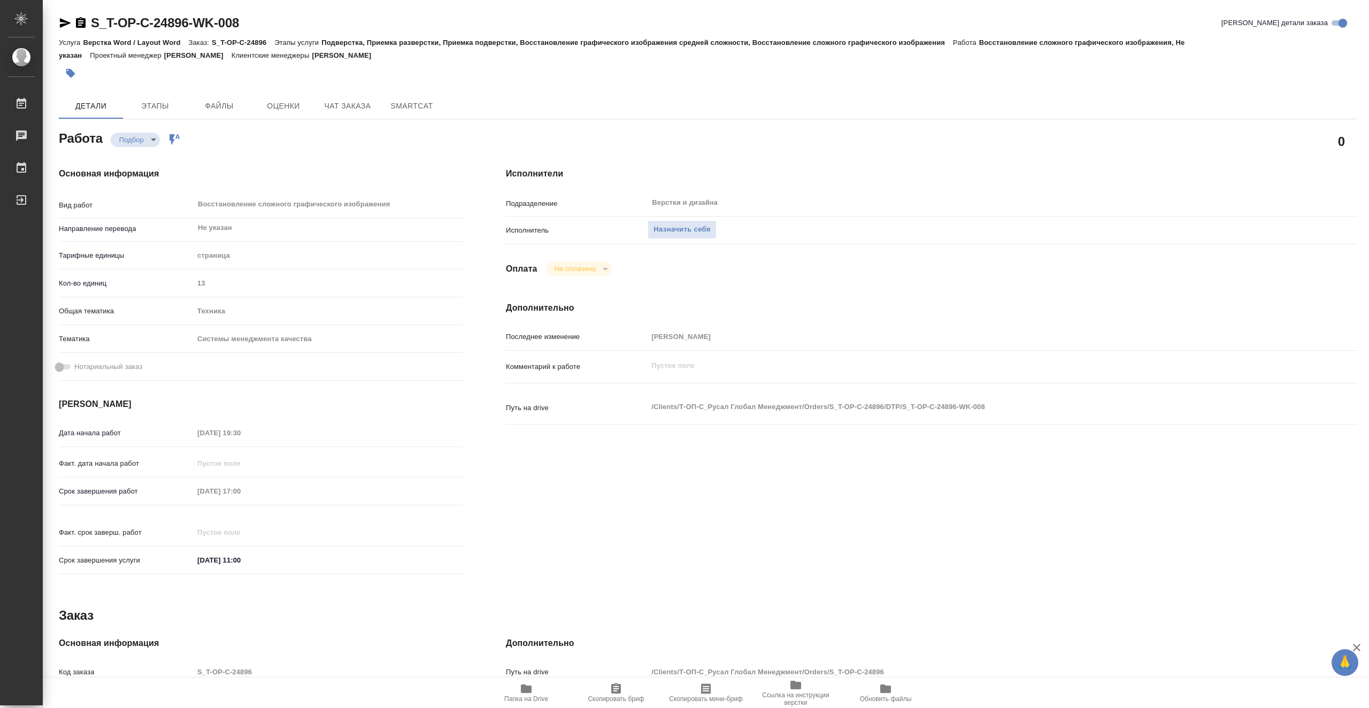
type textarea "x"
